Goal: Transaction & Acquisition: Purchase product/service

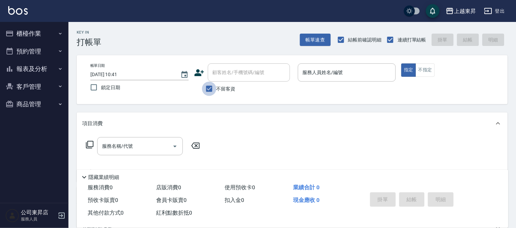
drag, startPoint x: 210, startPoint y: 87, endPoint x: 215, endPoint y: 73, distance: 14.8
click at [210, 87] on input "不留客資" at bounding box center [209, 89] width 14 height 14
checkbox input "false"
click at [217, 72] on div "顧客姓名/手機號碼/編號 顧客姓名/手機號碼/編號" at bounding box center [249, 72] width 82 height 18
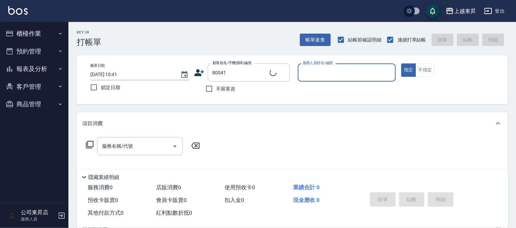
type input "[PERSON_NAME]/0983319314/80041"
type input "[PERSON_NAME]-08"
click at [135, 143] on input "服務名稱/代號" at bounding box center [134, 146] width 69 height 12
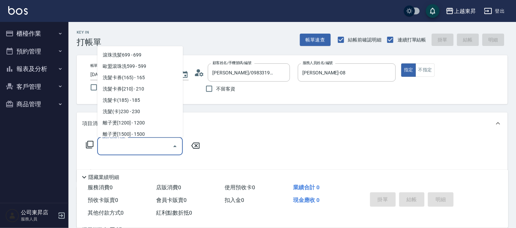
scroll to position [152, 0]
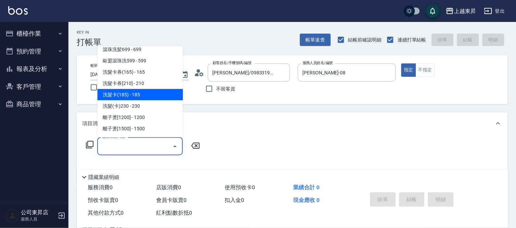
drag, startPoint x: 141, startPoint y: 91, endPoint x: 136, endPoint y: 91, distance: 4.5
click at [140, 91] on span "洗髮卡(185) - 185" at bounding box center [140, 94] width 86 height 11
type input "洗髮卡(185)(223)"
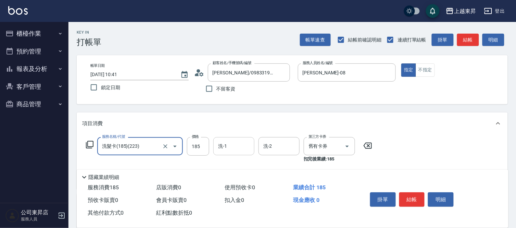
click at [239, 147] on input "洗-1" at bounding box center [233, 146] width 35 height 12
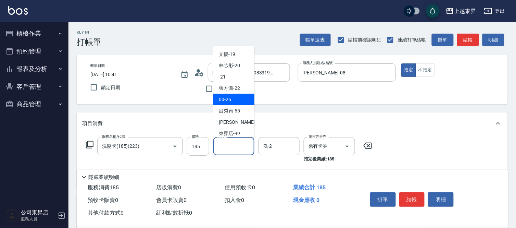
scroll to position [106, 0]
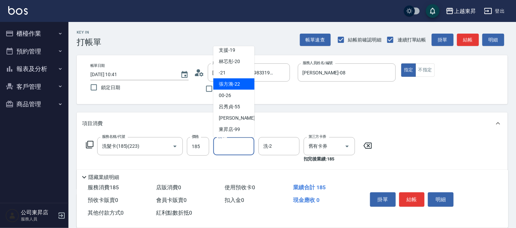
click at [232, 79] on div "張方漪 -22" at bounding box center [233, 83] width 41 height 11
type input "張方漪-22"
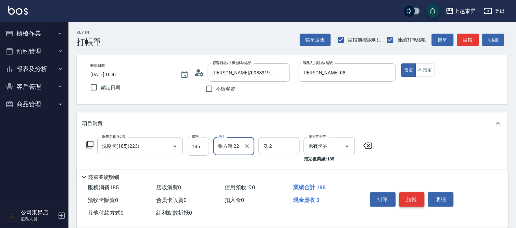
click at [409, 196] on button "結帳" at bounding box center [412, 199] width 26 height 14
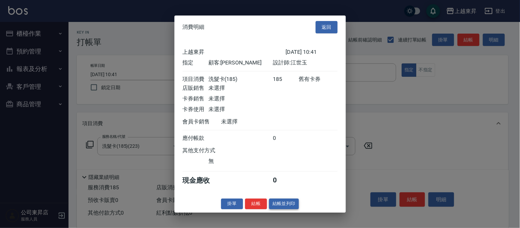
click at [279, 208] on button "結帳並列印" at bounding box center [284, 203] width 30 height 11
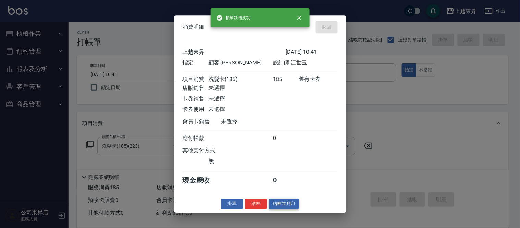
type input "[DATE] 10:42"
